Goal: Information Seeking & Learning: Find specific page/section

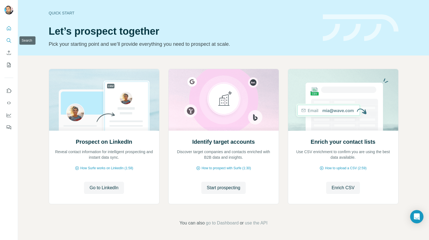
click at [11, 40] on icon "Search" at bounding box center [9, 41] width 6 height 6
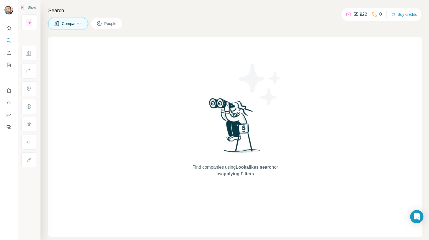
click at [114, 24] on span "People" at bounding box center [110, 24] width 13 height 6
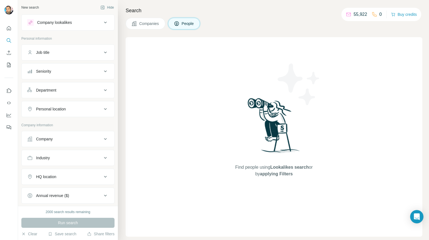
click at [102, 23] on icon at bounding box center [105, 22] width 7 height 7
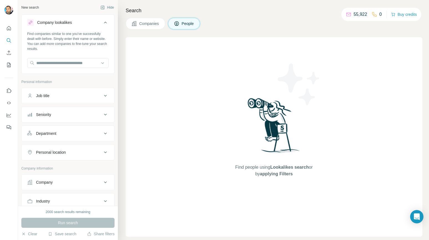
click at [102, 23] on icon at bounding box center [105, 22] width 7 height 7
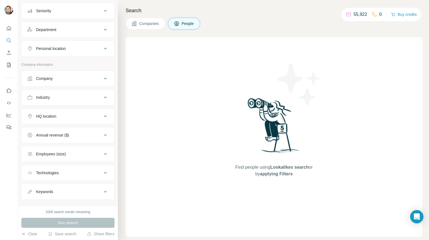
scroll to position [70, 0]
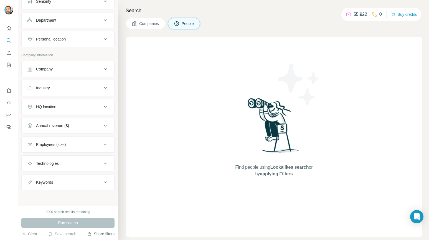
click at [102, 234] on button "Share filters" at bounding box center [100, 234] width 27 height 6
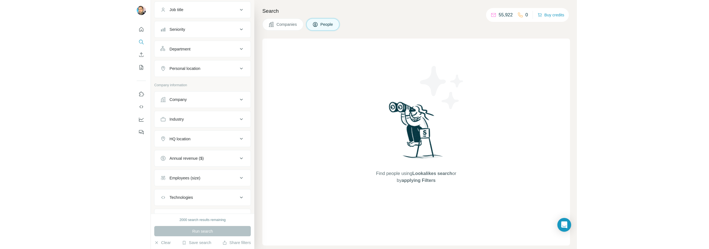
scroll to position [42, 0]
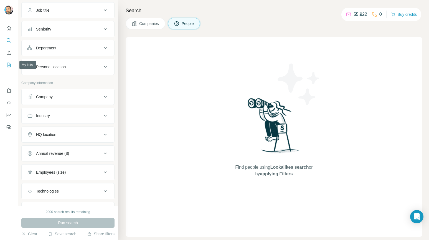
click at [9, 64] on icon "My lists" at bounding box center [9, 65] width 3 height 4
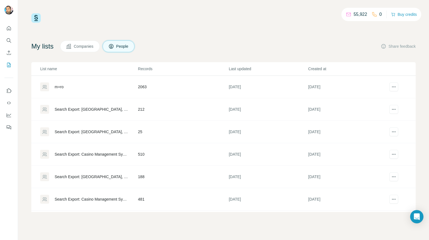
click at [61, 86] on div "m+ro" at bounding box center [59, 87] width 9 height 6
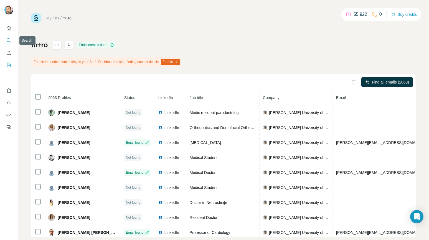
click at [9, 39] on icon "Search" at bounding box center [9, 40] width 4 height 4
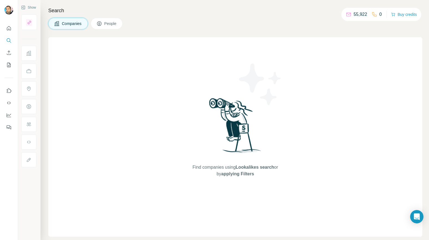
click at [112, 23] on span "People" at bounding box center [110, 24] width 13 height 6
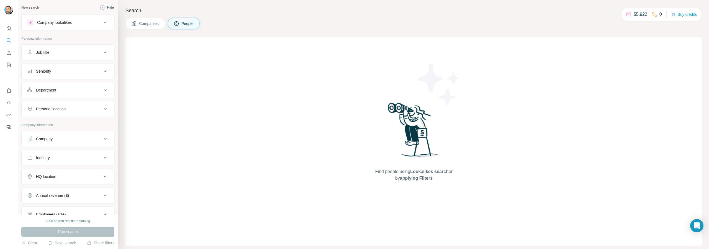
click at [100, 7] on icon "button" at bounding box center [102, 7] width 4 height 4
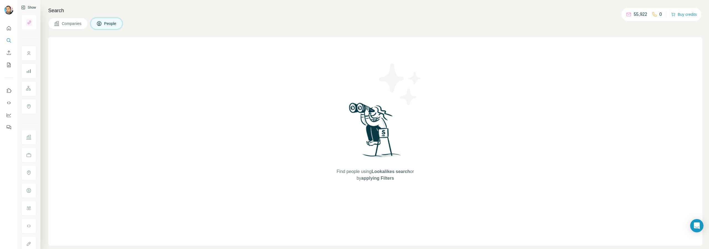
click at [106, 23] on span "People" at bounding box center [110, 24] width 13 height 6
click at [310, 117] on div "Find people using Lookalikes search or by applying Filters" at bounding box center [375, 141] width 654 height 208
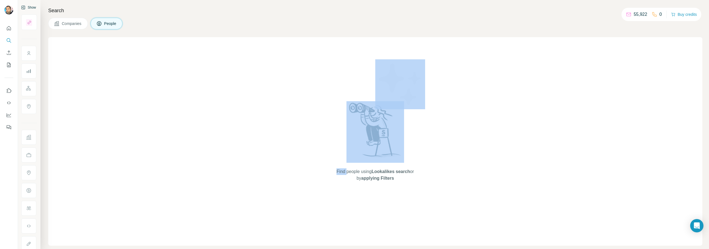
click at [310, 117] on div "Find people using Lookalikes search or by applying Filters" at bounding box center [375, 141] width 654 height 208
click at [340, 122] on div "Find people using Lookalikes search or by applying Filters" at bounding box center [375, 141] width 100 height 208
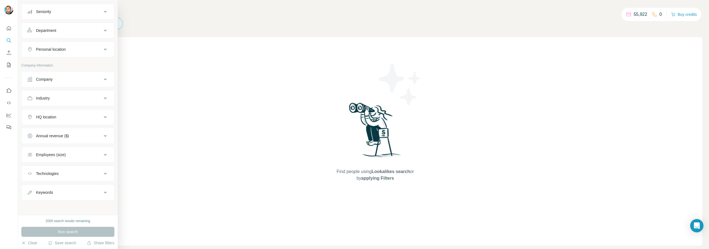
scroll to position [61, 0]
click at [74, 193] on div "Keywords" at bounding box center [64, 191] width 75 height 6
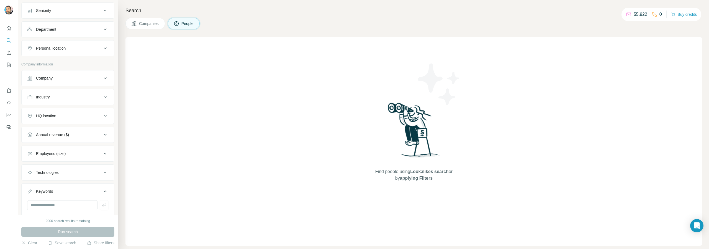
click at [74, 193] on div "Keywords" at bounding box center [64, 191] width 75 height 6
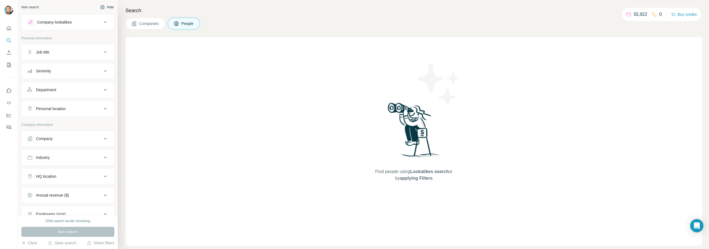
scroll to position [0, 0]
click at [428, 223] on icon "Open Intercom Messenger" at bounding box center [697, 225] width 6 height 7
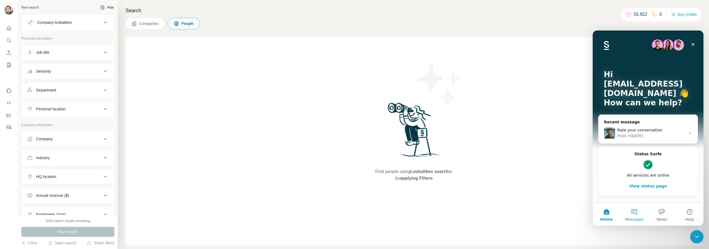
click at [428, 212] on button "Messages" at bounding box center [635, 214] width 28 height 22
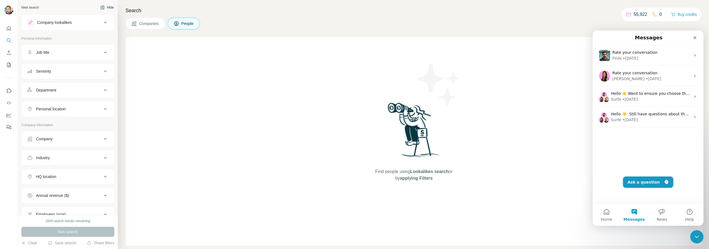
click at [428, 183] on button "Ask a question" at bounding box center [648, 181] width 50 height 11
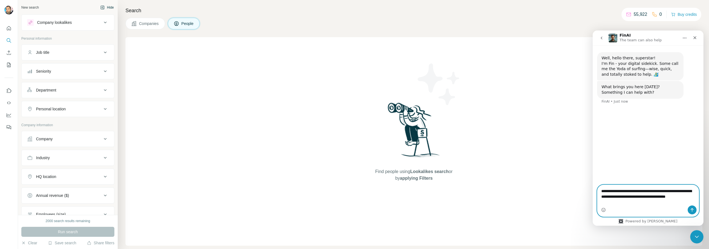
type textarea "**********"
click at [428, 209] on icon "Send a message…" at bounding box center [692, 209] width 4 height 4
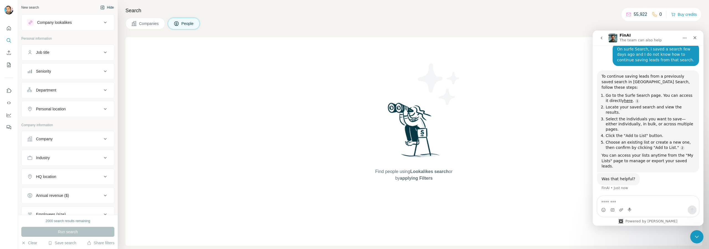
click at [30, 7] on div "New search" at bounding box center [29, 7] width 17 height 5
click at [9, 30] on icon "Quick start" at bounding box center [9, 28] width 6 height 6
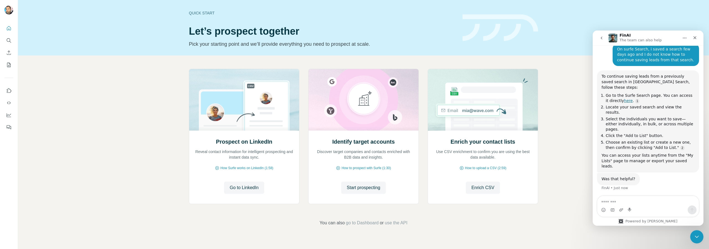
click at [428, 98] on link "here" at bounding box center [628, 100] width 9 height 4
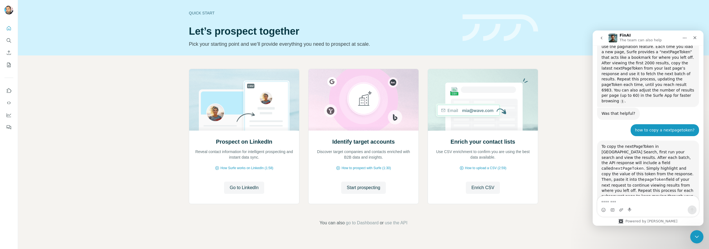
scroll to position [617, 0]
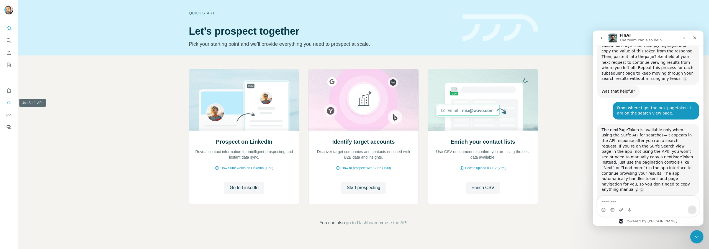
click at [9, 101] on icon "Use Surfe API" at bounding box center [9, 103] width 6 height 6
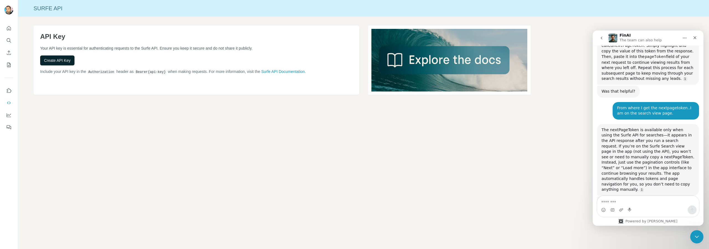
click at [53, 60] on span "Create API Key" at bounding box center [57, 61] width 27 height 6
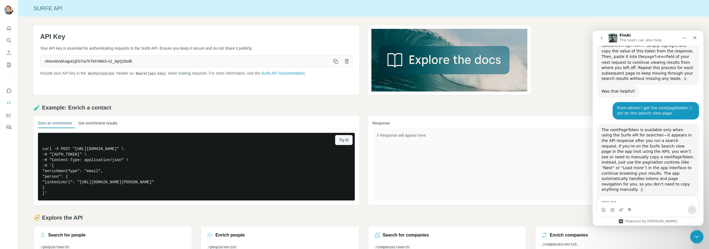
click at [96, 122] on button "Get enrichment results" at bounding box center [97, 124] width 39 height 8
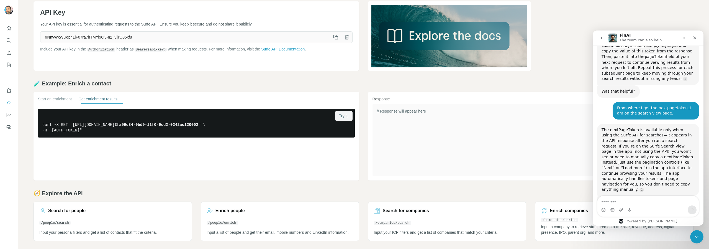
scroll to position [25, 0]
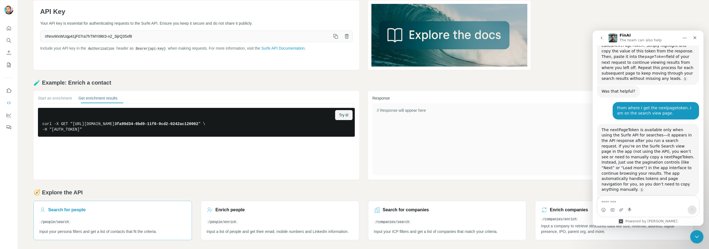
click at [69, 210] on h3 "Search for people" at bounding box center [66, 209] width 37 height 7
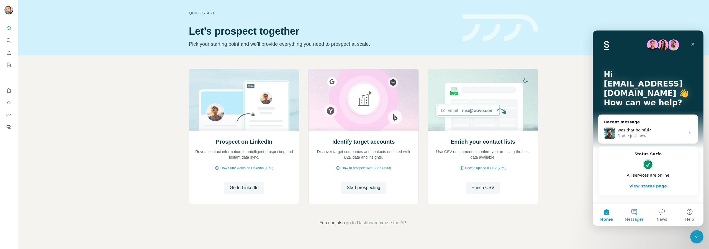
click at [632, 213] on button "Messages" at bounding box center [635, 214] width 28 height 22
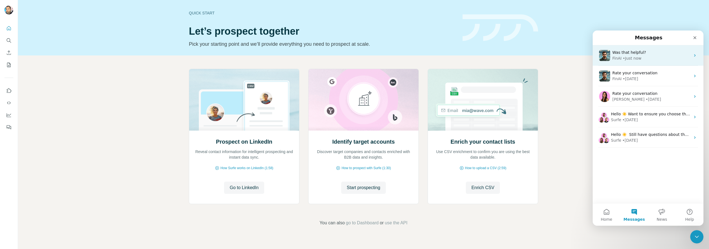
click at [636, 55] on div "• Just now" at bounding box center [632, 58] width 19 height 6
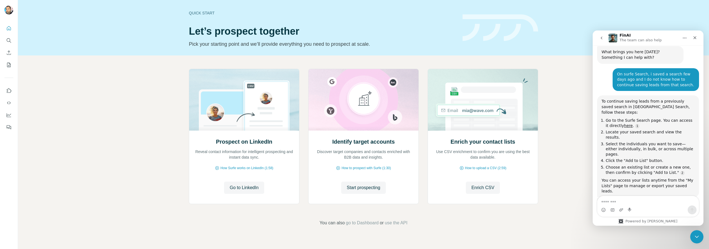
scroll to position [39, 0]
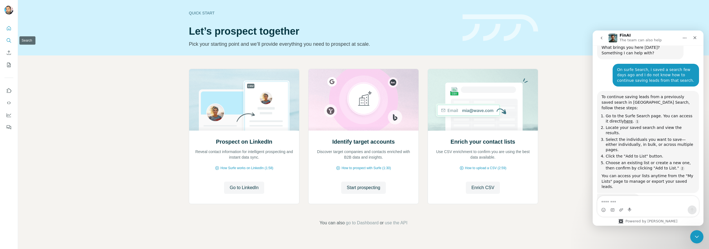
click at [9, 40] on icon "Search" at bounding box center [9, 41] width 6 height 6
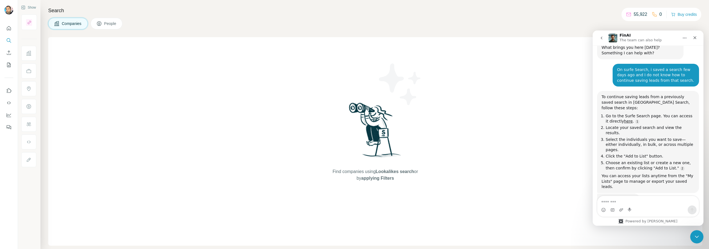
click at [108, 20] on button "People" at bounding box center [107, 24] width 32 height 12
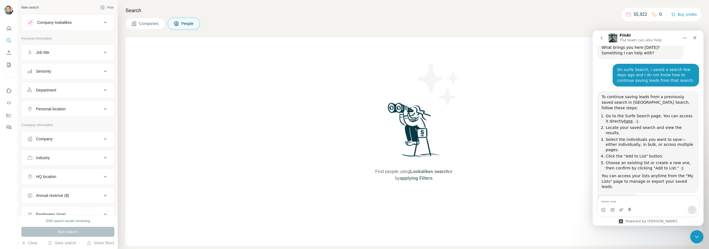
click at [144, 25] on span "Companies" at bounding box center [149, 24] width 20 height 6
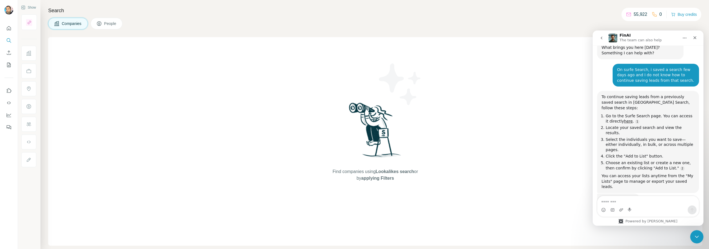
click at [74, 26] on button "Companies" at bounding box center [68, 24] width 40 height 12
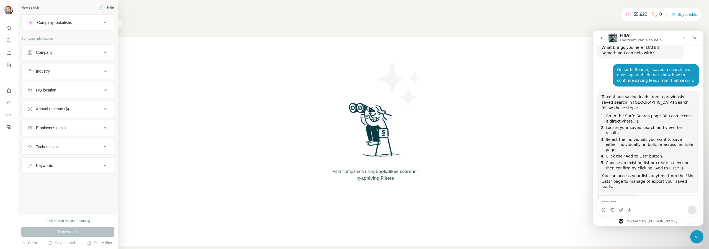
click at [33, 8] on div "New search" at bounding box center [29, 7] width 17 height 5
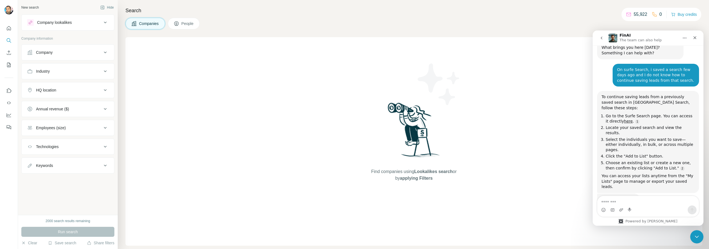
click at [32, 7] on div "New search" at bounding box center [29, 7] width 17 height 5
click at [32, 243] on button "Clear" at bounding box center [29, 243] width 16 height 6
click at [61, 243] on button "Save search" at bounding box center [62, 243] width 28 height 6
click at [71, 234] on div "View my saved searches" at bounding box center [77, 232] width 58 height 11
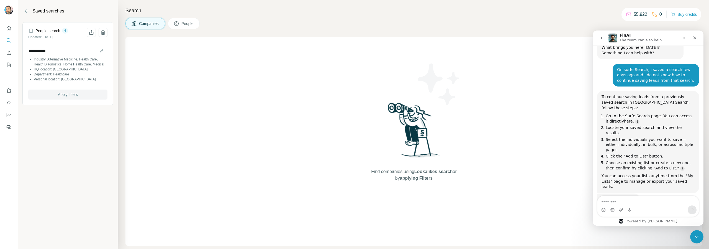
click at [76, 97] on span "Apply filters" at bounding box center [68, 95] width 20 height 6
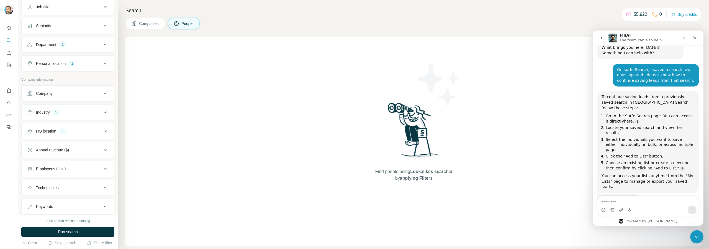
scroll to position [61, 0]
click at [626, 206] on div "Intercom messenger" at bounding box center [648, 209] width 101 height 9
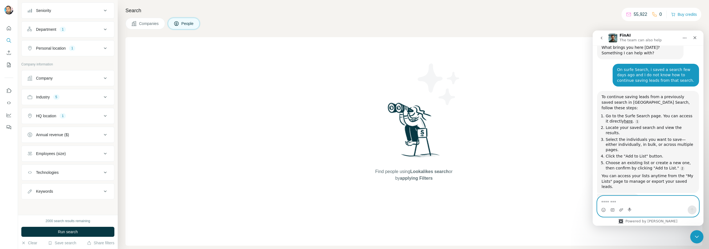
click at [624, 202] on textarea "Message…" at bounding box center [648, 200] width 101 height 9
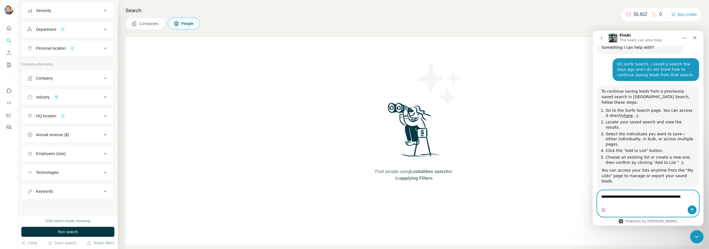
click at [654, 196] on textarea "**********" at bounding box center [648, 197] width 101 height 15
click at [616, 202] on textarea "**********" at bounding box center [648, 197] width 101 height 15
type textarea "**********"
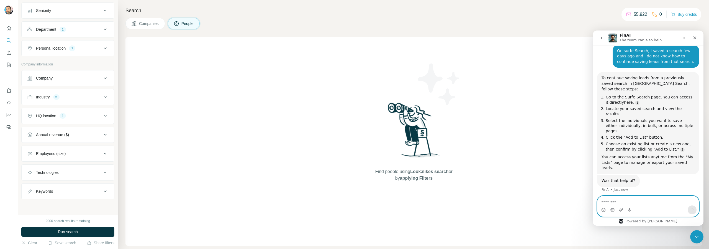
scroll to position [61, 0]
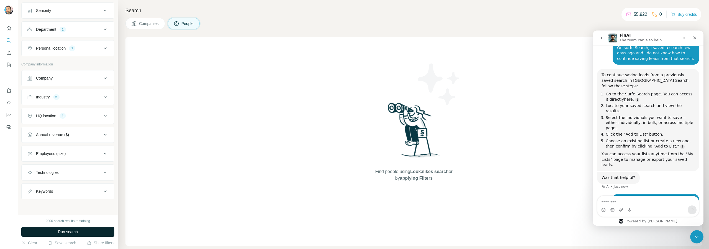
click at [72, 231] on span "Run search" at bounding box center [68, 232] width 20 height 6
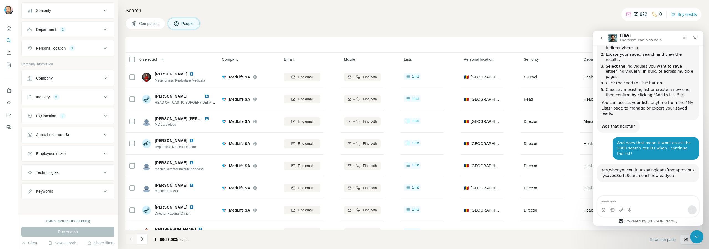
scroll to position [184, 0]
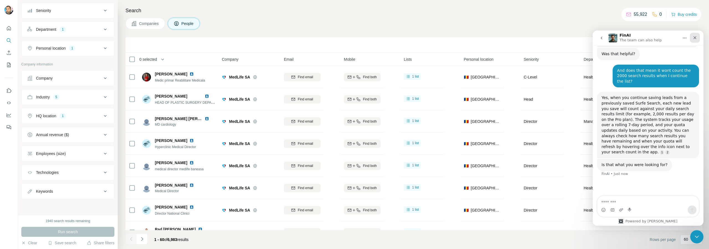
click at [694, 37] on icon "Close" at bounding box center [695, 37] width 3 height 3
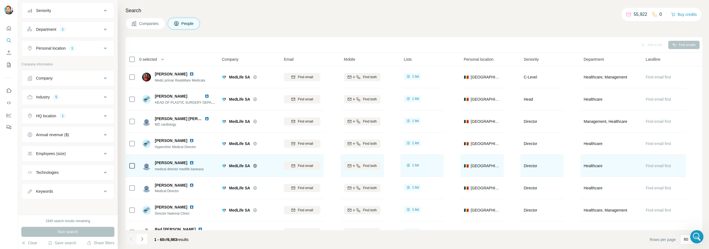
scroll to position [139, 0]
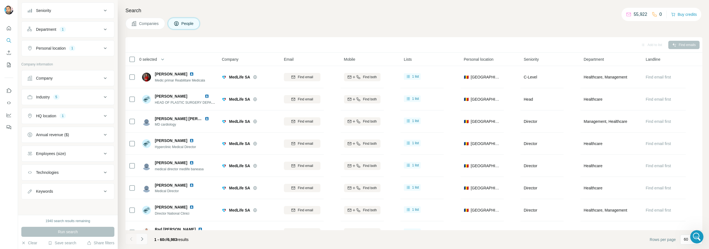
click at [143, 239] on icon "Navigate to next page" at bounding box center [142, 239] width 6 height 6
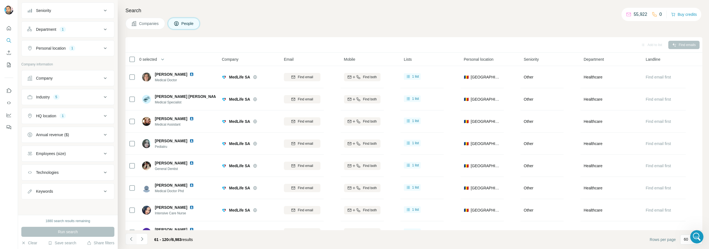
click at [132, 239] on icon "Navigate to previous page" at bounding box center [132, 239] width 6 height 6
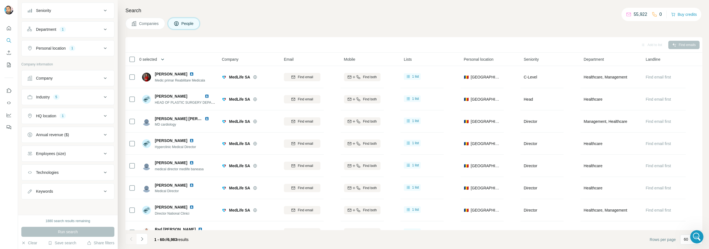
click at [162, 58] on icon "button" at bounding box center [163, 60] width 6 height 6
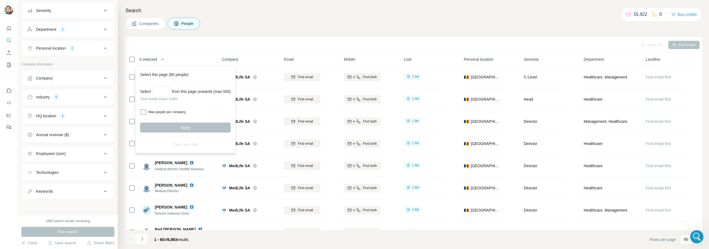
click at [209, 38] on div "Add to list Find emails" at bounding box center [413, 45] width 577 height 16
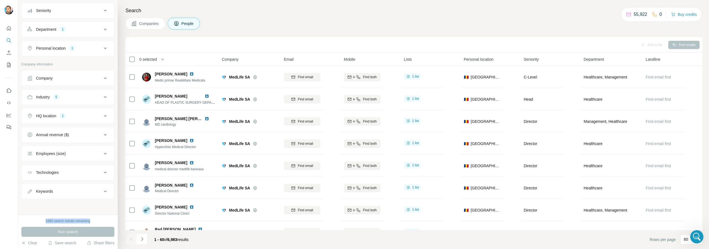
drag, startPoint x: 44, startPoint y: 221, endPoint x: 91, endPoint y: 221, distance: 46.5
click at [90, 221] on div "1880 search results remaining" at bounding box center [68, 220] width 45 height 5
copy div "1880 search results remaining"
click at [698, 235] on icon "Open Intercom Messenger" at bounding box center [696, 235] width 9 height 9
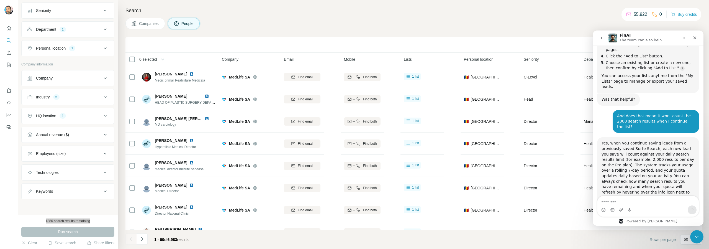
click at [631, 203] on textarea "Message…" at bounding box center [648, 200] width 101 height 9
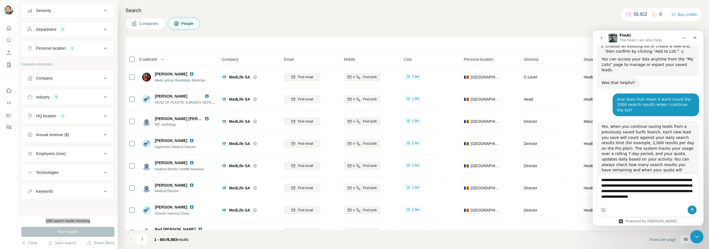
scroll to position [161, 0]
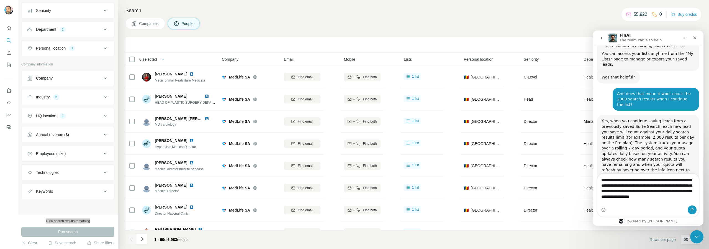
type textarea "**********"
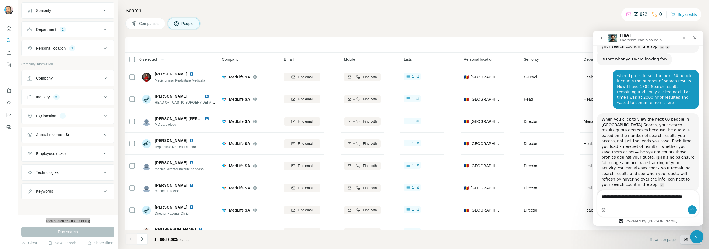
scroll to position [278, 0]
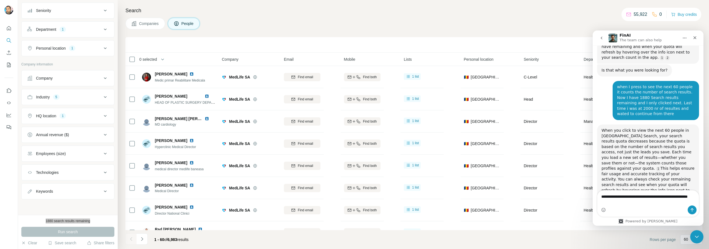
type textarea "**********"
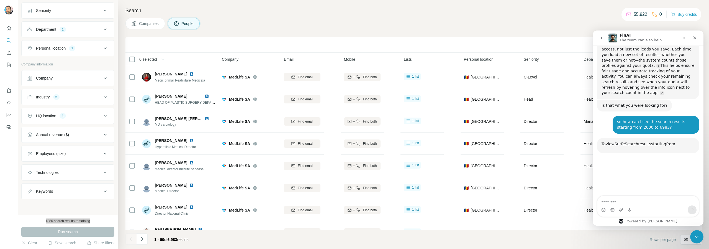
scroll to position [406, 0]
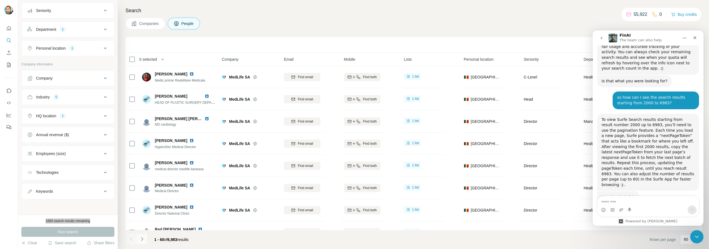
click at [142, 238] on icon "Navigate to next page" at bounding box center [142, 239] width 2 height 4
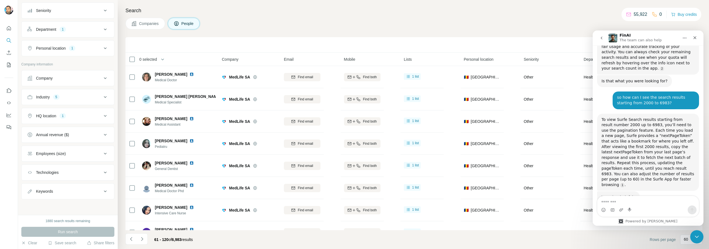
click at [220, 239] on footer "61 - 120 of 6,983 results Rows per page 60" at bounding box center [413, 239] width 577 height 19
click at [142, 240] on icon "Navigate to next page" at bounding box center [142, 239] width 6 height 6
click at [75, 219] on div "1760 search results remaining" at bounding box center [68, 220] width 45 height 5
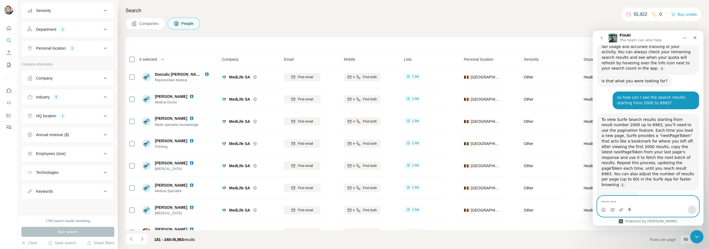
click at [620, 202] on textarea "Message…" at bounding box center [648, 200] width 101 height 9
drag, startPoint x: 735, startPoint y: 269, endPoint x: 631, endPoint y: 203, distance: 123.2
click at [631, 203] on textarea "Message…" at bounding box center [648, 200] width 101 height 9
type textarea "**********"
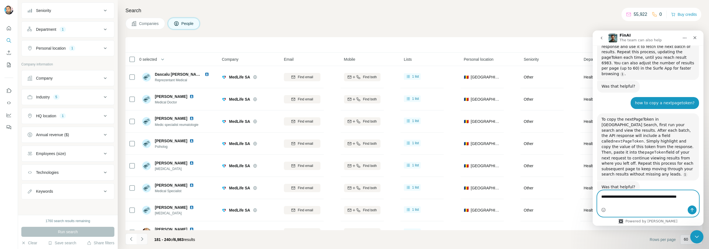
scroll to position [511, 0]
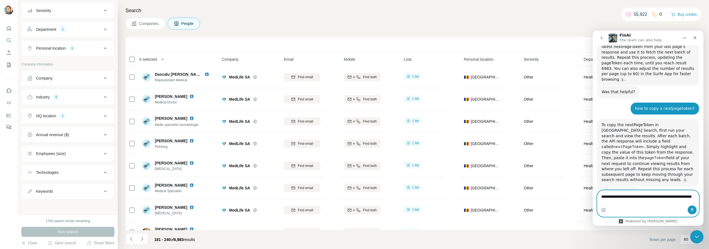
type textarea "**********"
click at [693, 209] on icon "Send a message…" at bounding box center [692, 209] width 4 height 4
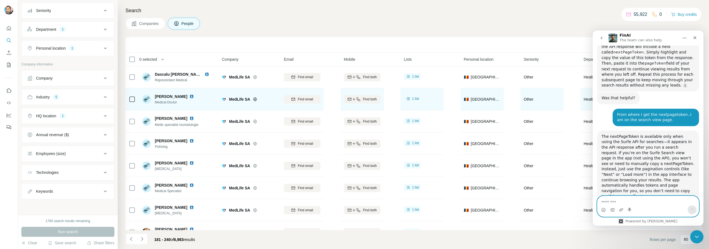
scroll to position [612, 0]
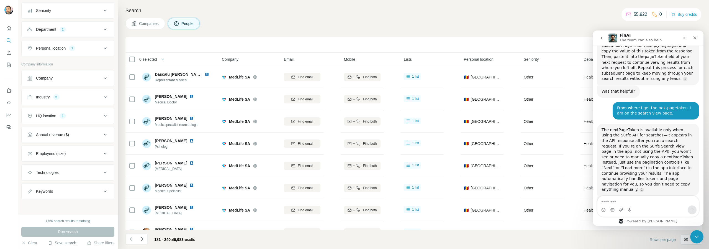
click at [72, 243] on button "Save search" at bounding box center [62, 243] width 28 height 6
click at [75, 231] on div "View my saved searches" at bounding box center [77, 232] width 58 height 11
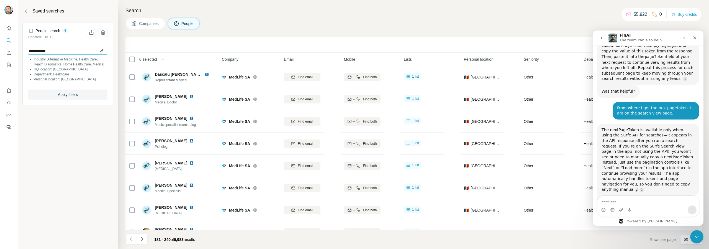
click at [101, 50] on input "**********" at bounding box center [67, 51] width 79 height 8
click at [63, 61] on li "Industry: Alternative Medicine, Health Care, Health Diagnostics, Home Health Ca…" at bounding box center [71, 62] width 74 height 10
click at [66, 31] on div "4" at bounding box center [65, 30] width 6 height 5
click at [27, 10] on icon "Back" at bounding box center [27, 11] width 6 height 6
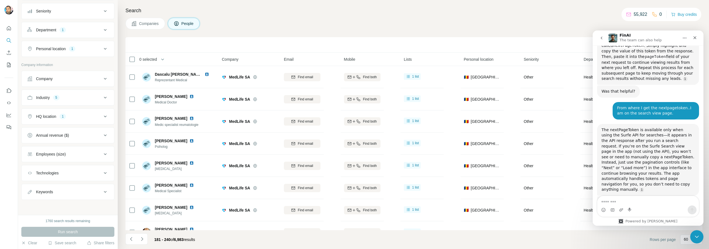
scroll to position [61, 0]
click at [66, 172] on div "Technologies" at bounding box center [64, 173] width 75 height 6
click at [629, 203] on textarea "Message…" at bounding box center [648, 200] width 101 height 9
type textarea "**********"
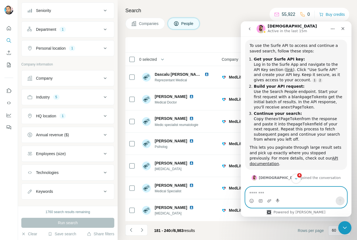
scroll to position [806, 0]
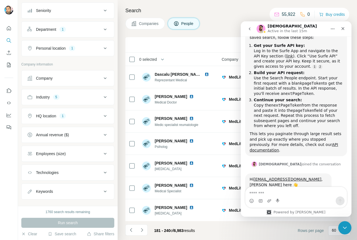
click at [287, 196] on div "Intercom messenger" at bounding box center [296, 200] width 101 height 9
click at [286, 193] on textarea "Message…" at bounding box center [296, 191] width 101 height 9
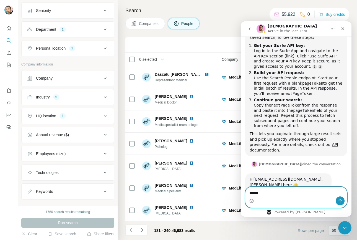
type textarea "*******"
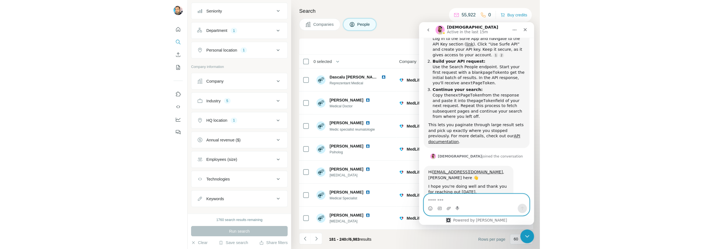
scroll to position [822, 0]
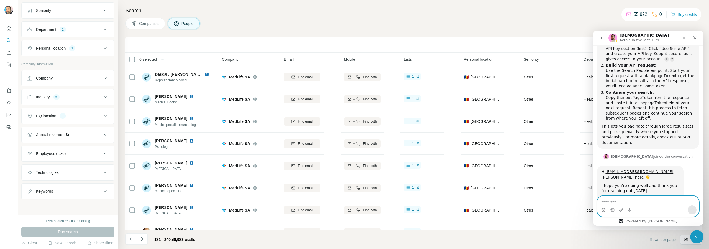
click at [612, 199] on textarea "Message…" at bounding box center [648, 200] width 101 height 9
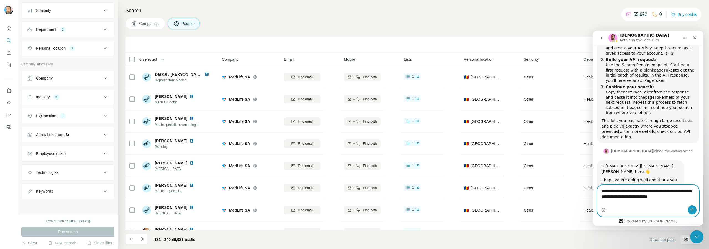
type textarea "**********"
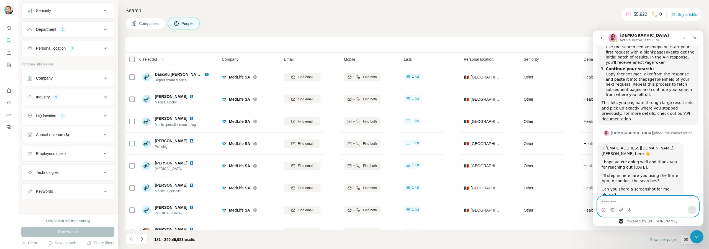
click at [622, 200] on textarea "Message…" at bounding box center [648, 200] width 101 height 9
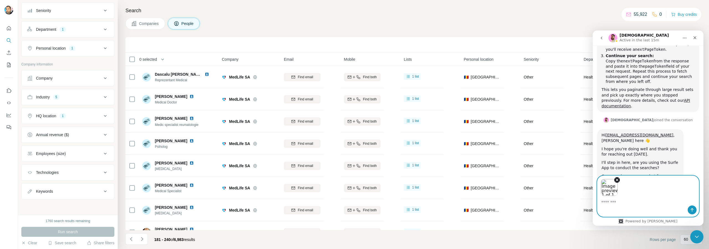
scroll to position [866, 0]
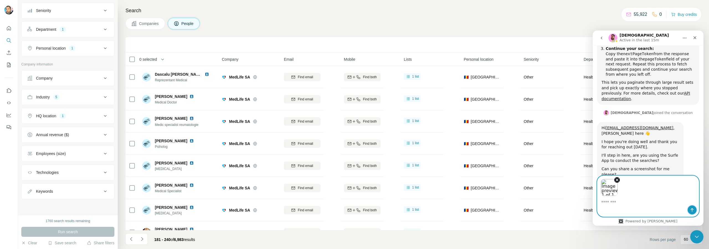
click at [692, 210] on icon "Send a message…" at bounding box center [692, 210] width 3 height 4
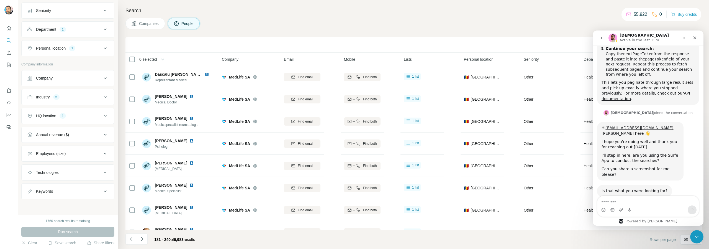
scroll to position [884, 0]
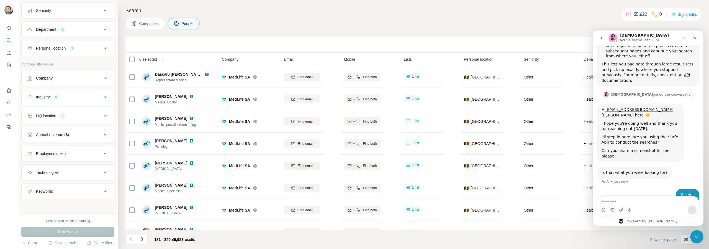
click at [624, 202] on textarea "Message…" at bounding box center [648, 200] width 101 height 9
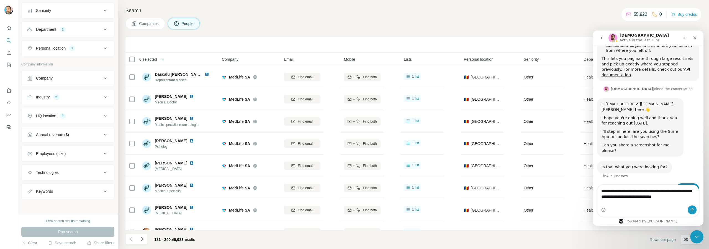
type textarea "**********"
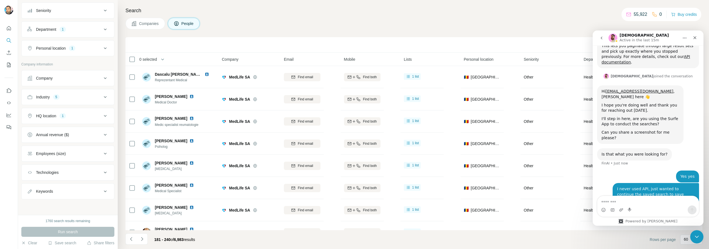
scroll to position [908, 0]
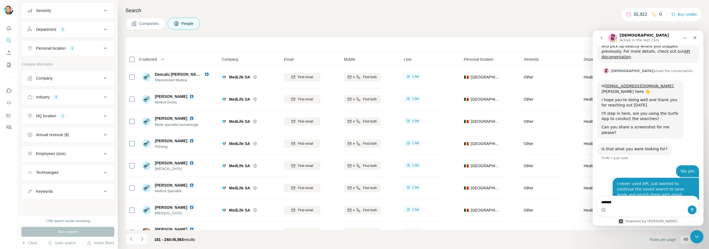
type textarea "********"
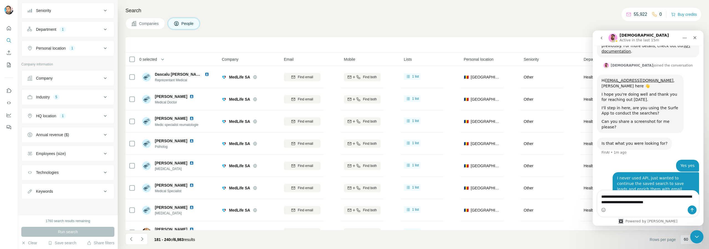
type textarea "**********"
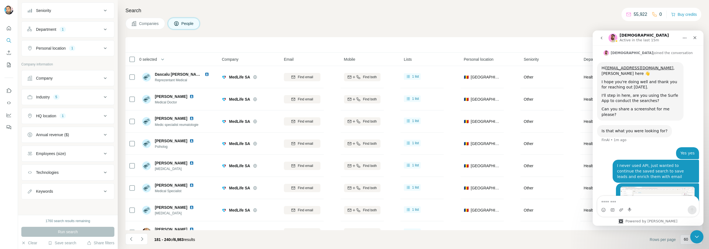
scroll to position [931, 0]
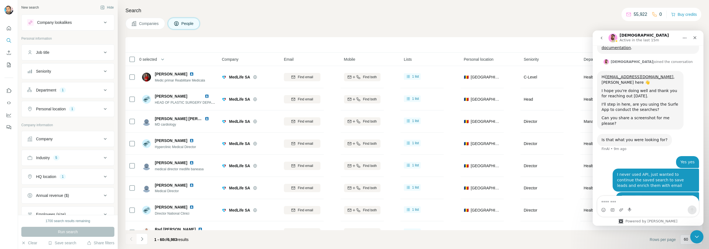
scroll to position [931, 0]
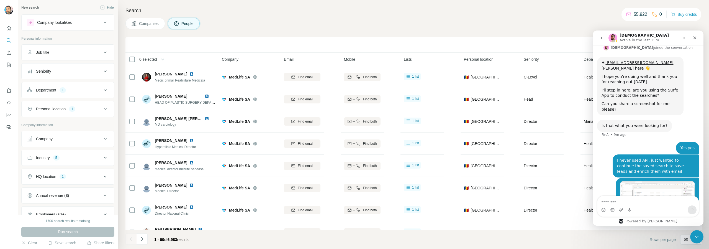
click at [618, 200] on textarea "Message…" at bounding box center [648, 200] width 101 height 9
type textarea "**********"
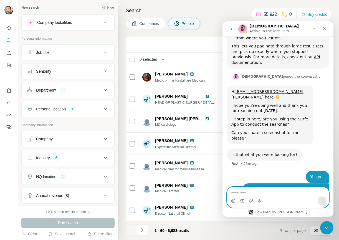
scroll to position [889, 0]
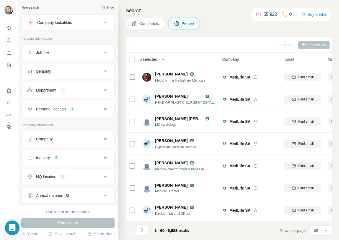
click at [14, 224] on icon "Open Intercom Messenger" at bounding box center [12, 227] width 7 height 7
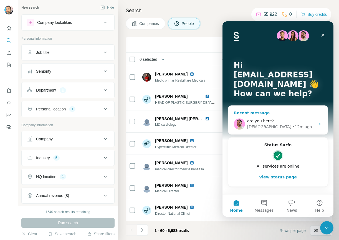
click at [274, 122] on div "are you here?" at bounding box center [281, 121] width 68 height 6
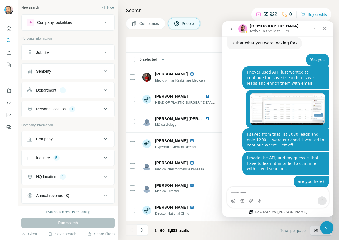
scroll to position [1006, 0]
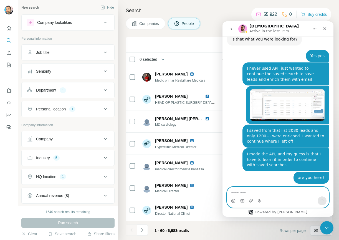
click at [251, 193] on textarea "Message…" at bounding box center [277, 191] width 101 height 9
type textarea "******"
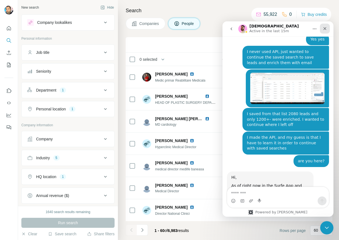
click at [324, 27] on icon "Close" at bounding box center [324, 28] width 4 height 4
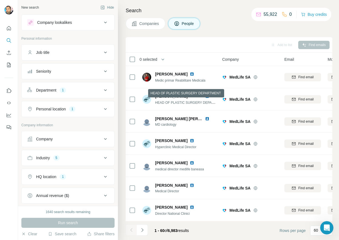
scroll to position [1022, 0]
click at [80, 93] on button "Department 1" at bounding box center [68, 89] width 93 height 13
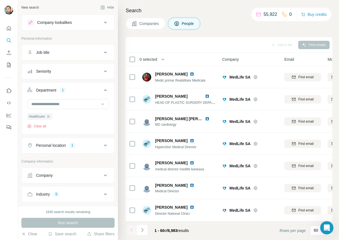
click at [136, 31] on div "Search Companies People Add to list Find emails 0 selected People Company Email…" at bounding box center [228, 120] width 221 height 240
click at [102, 145] on icon at bounding box center [105, 145] width 7 height 7
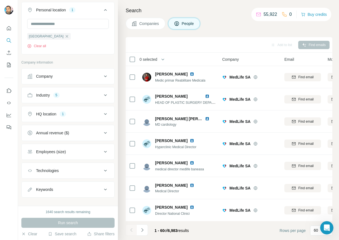
scroll to position [139, 0]
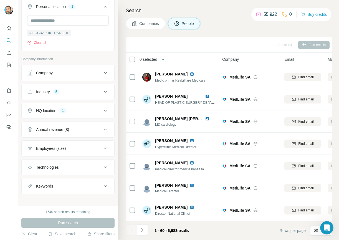
click at [47, 93] on div "Industry" at bounding box center [43, 92] width 14 height 6
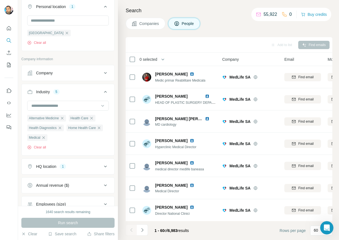
click at [88, 165] on div "HQ location 1" at bounding box center [64, 166] width 75 height 6
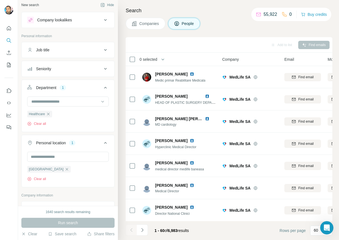
scroll to position [0, 0]
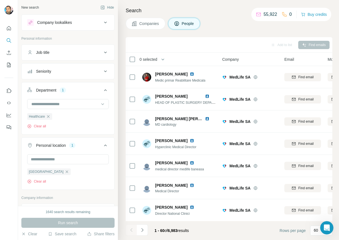
drag, startPoint x: 86, startPoint y: 146, endPoint x: 83, endPoint y: 148, distance: 3.9
click at [86, 146] on div "Personal location 1" at bounding box center [64, 145] width 75 height 6
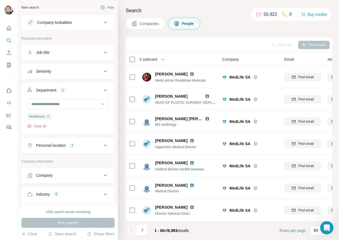
click at [85, 147] on div "Personal location 1" at bounding box center [64, 145] width 75 height 6
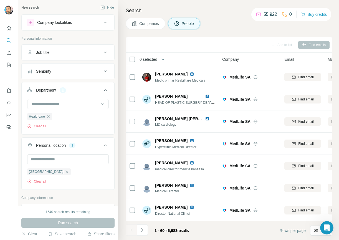
click at [85, 147] on div "Personal location 1" at bounding box center [64, 145] width 75 height 6
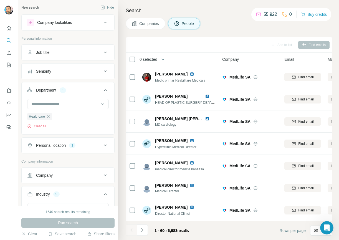
click at [80, 89] on div "Department 1" at bounding box center [64, 90] width 75 height 6
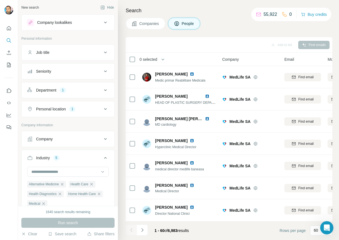
click at [81, 158] on div "Industry 5" at bounding box center [64, 158] width 75 height 6
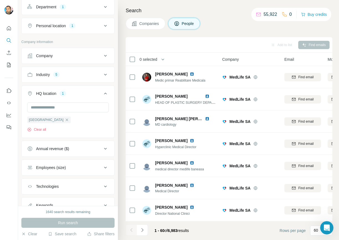
click at [74, 94] on div "HQ location 1" at bounding box center [64, 94] width 75 height 6
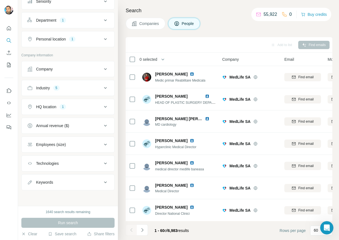
scroll to position [70, 0]
click at [225, 20] on div "Companies People" at bounding box center [228, 24] width 206 height 12
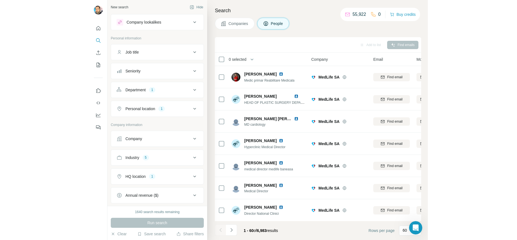
scroll to position [0, 0]
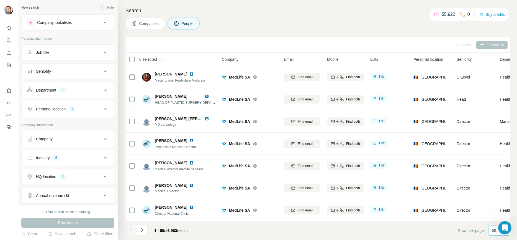
click at [338, 229] on p "60" at bounding box center [494, 230] width 4 height 6
click at [338, 229] on input at bounding box center [500, 230] width 17 height 6
click at [256, 20] on div "Companies People" at bounding box center [317, 24] width 385 height 12
click at [163, 59] on icon "button" at bounding box center [163, 60] width 6 height 6
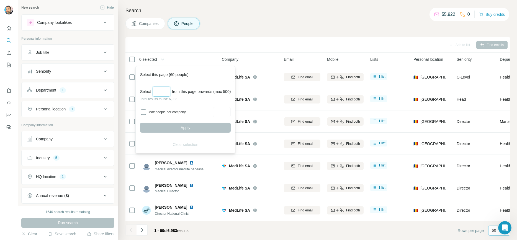
click at [159, 91] on input "Select a number (up to 500)" at bounding box center [162, 91] width 18 height 10
drag, startPoint x: 171, startPoint y: 75, endPoint x: 146, endPoint y: 90, distance: 29.9
click at [146, 90] on div "Select this page (60 people) Select from this page onwards (max 500) Total resu…" at bounding box center [185, 109] width 100 height 87
click at [199, 105] on div "Select from this page onwards (max 500) Total results found: 6,983 Max people p…" at bounding box center [185, 109] width 97 height 55
click at [338, 36] on div "Search Companies People Add to list Find emails 0 selected People Company Email…" at bounding box center [317, 120] width 399 height 240
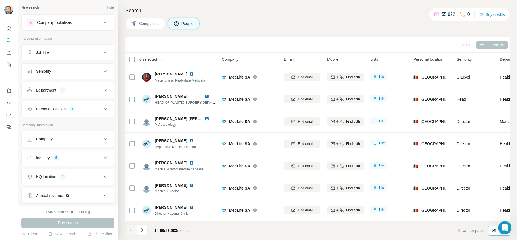
click at [330, 59] on span "Mobile" at bounding box center [332, 60] width 11 height 6
click at [290, 58] on span "Email" at bounding box center [289, 60] width 10 height 6
click at [234, 57] on span "Company" at bounding box center [230, 60] width 17 height 6
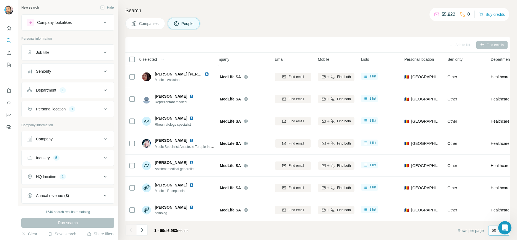
scroll to position [1178, 0]
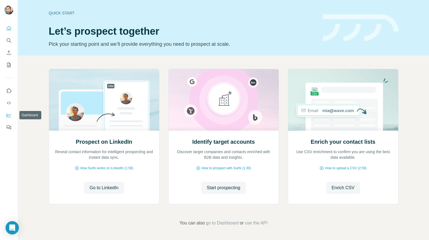
click at [10, 115] on icon "Dashboard" at bounding box center [9, 115] width 4 height 2
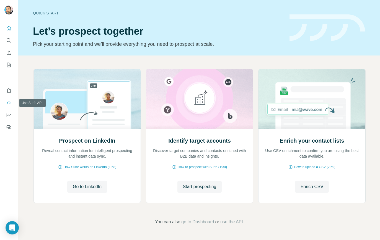
click at [9, 103] on icon "Use Surfe API" at bounding box center [9, 103] width 6 height 6
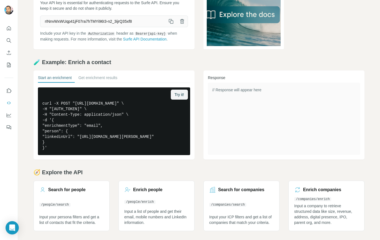
scroll to position [57, 0]
click at [66, 190] on h3 "Search for people" at bounding box center [66, 189] width 37 height 7
